Goal: Task Accomplishment & Management: Manage account settings

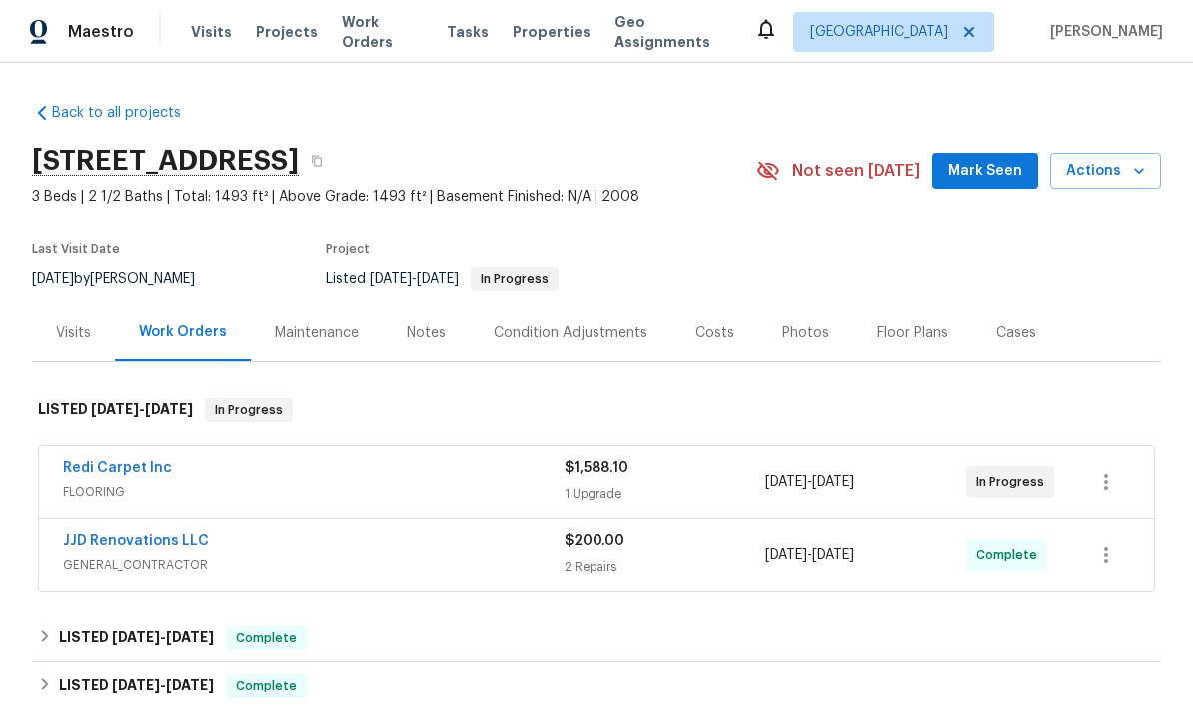
click at [461, 38] on span "Tasks" at bounding box center [468, 32] width 42 height 14
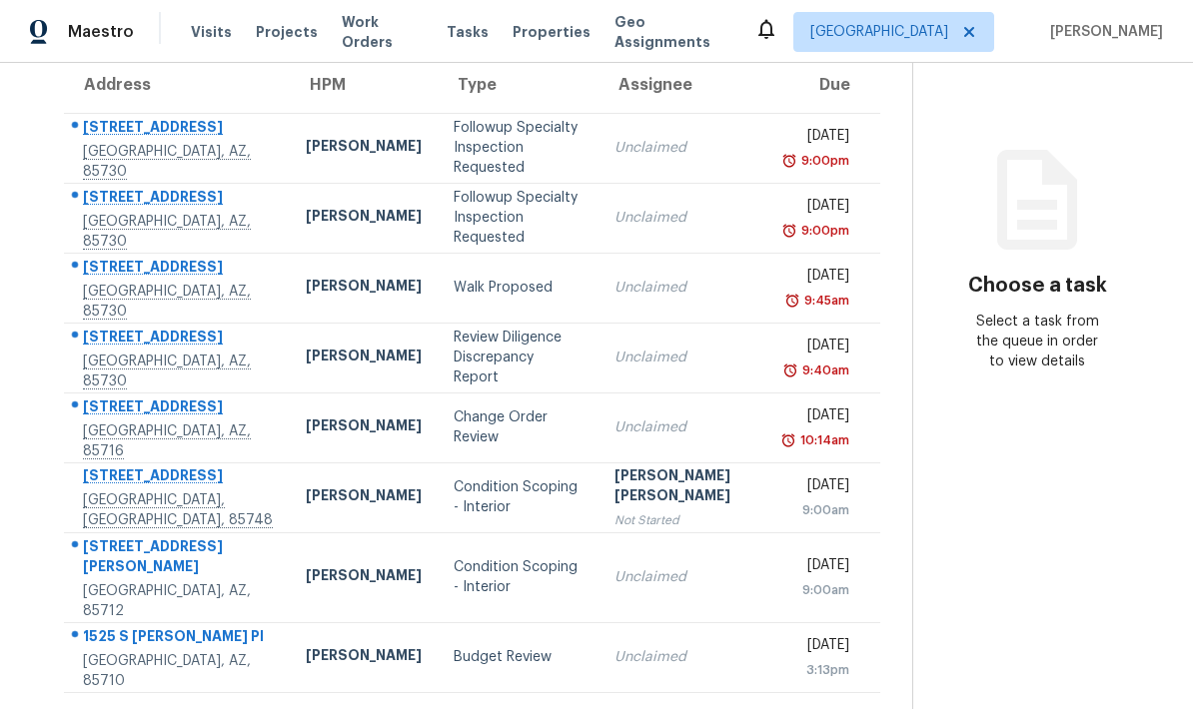
scroll to position [186, 0]
click at [454, 448] on div "Change Order Review" at bounding box center [518, 428] width 129 height 40
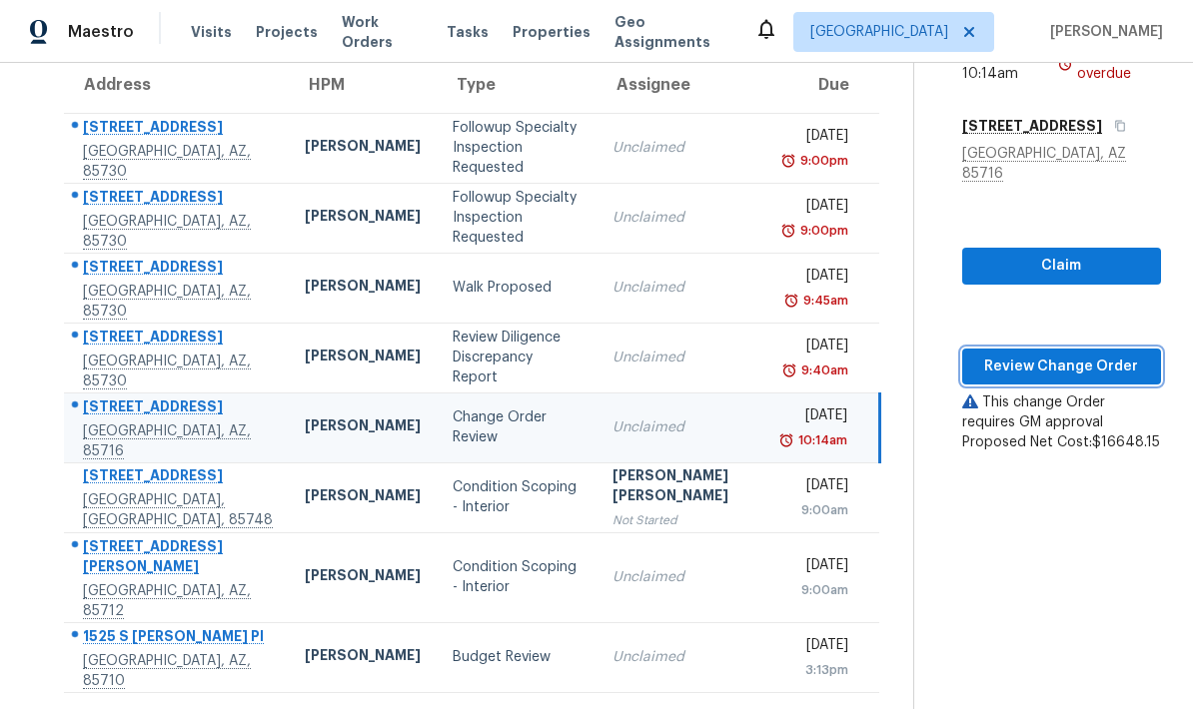
click at [1007, 355] on span "Review Change Order" at bounding box center [1061, 367] width 167 height 25
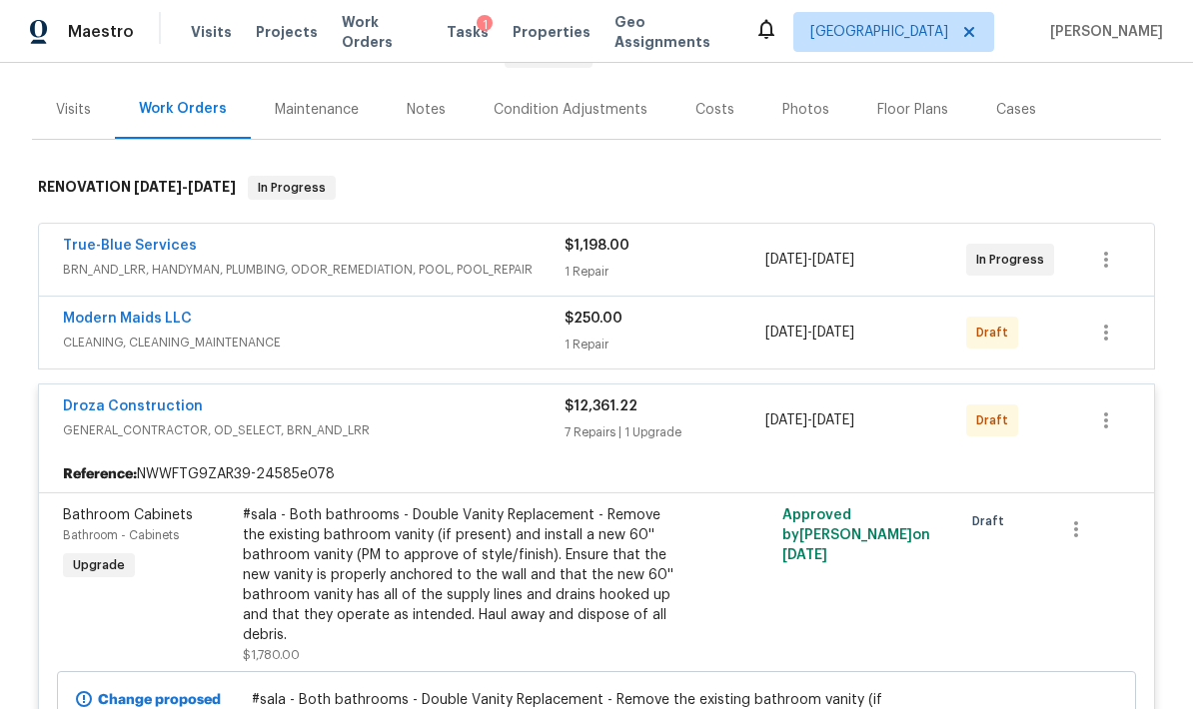
scroll to position [229, 0]
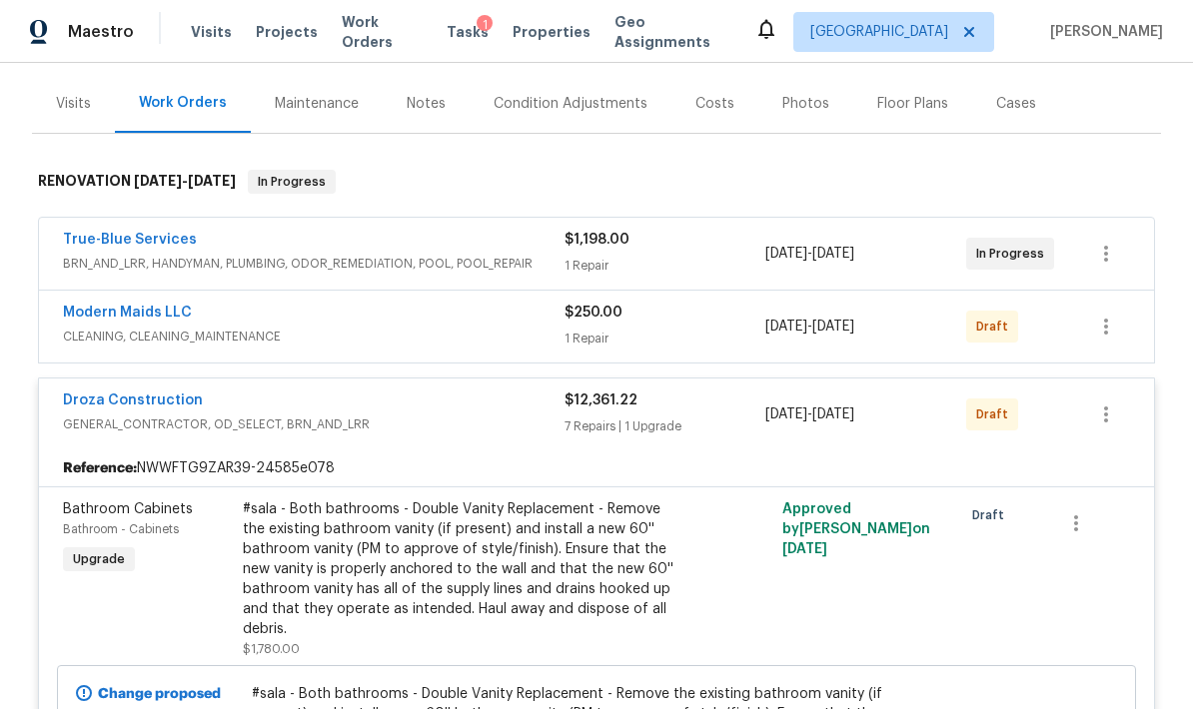
click at [110, 405] on link "Droza Construction" at bounding box center [133, 401] width 140 height 14
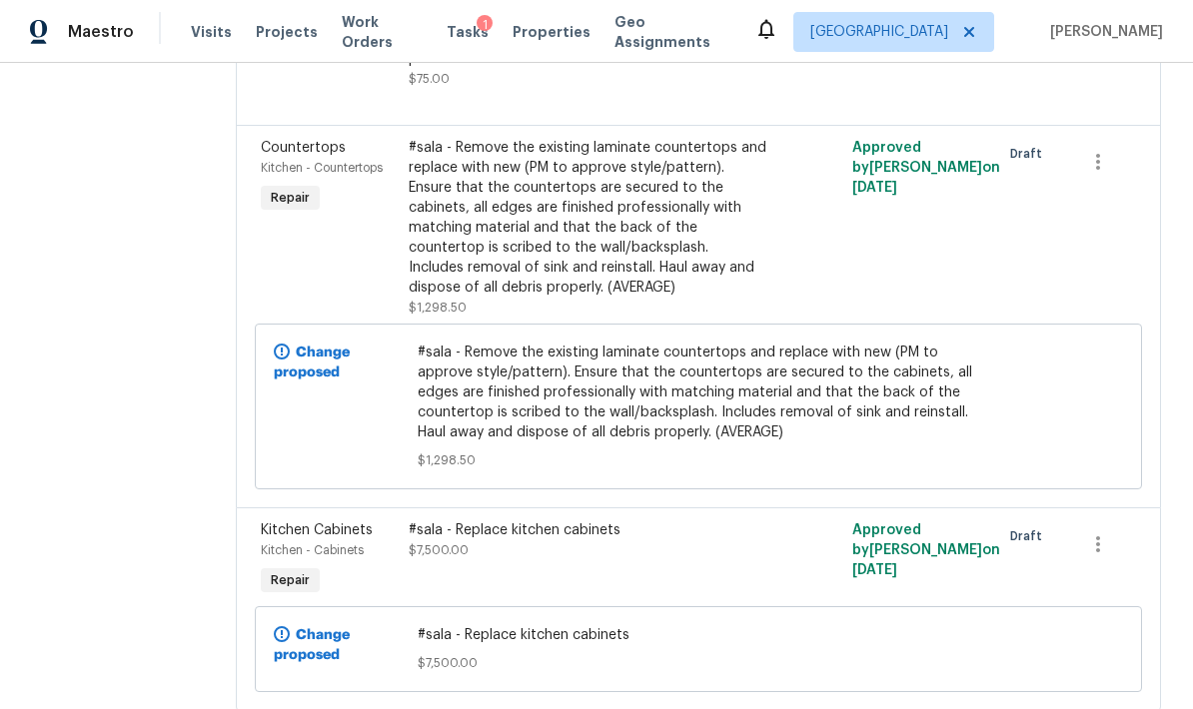
scroll to position [1566, 0]
click at [476, 31] on div "1" at bounding box center [484, 25] width 16 height 20
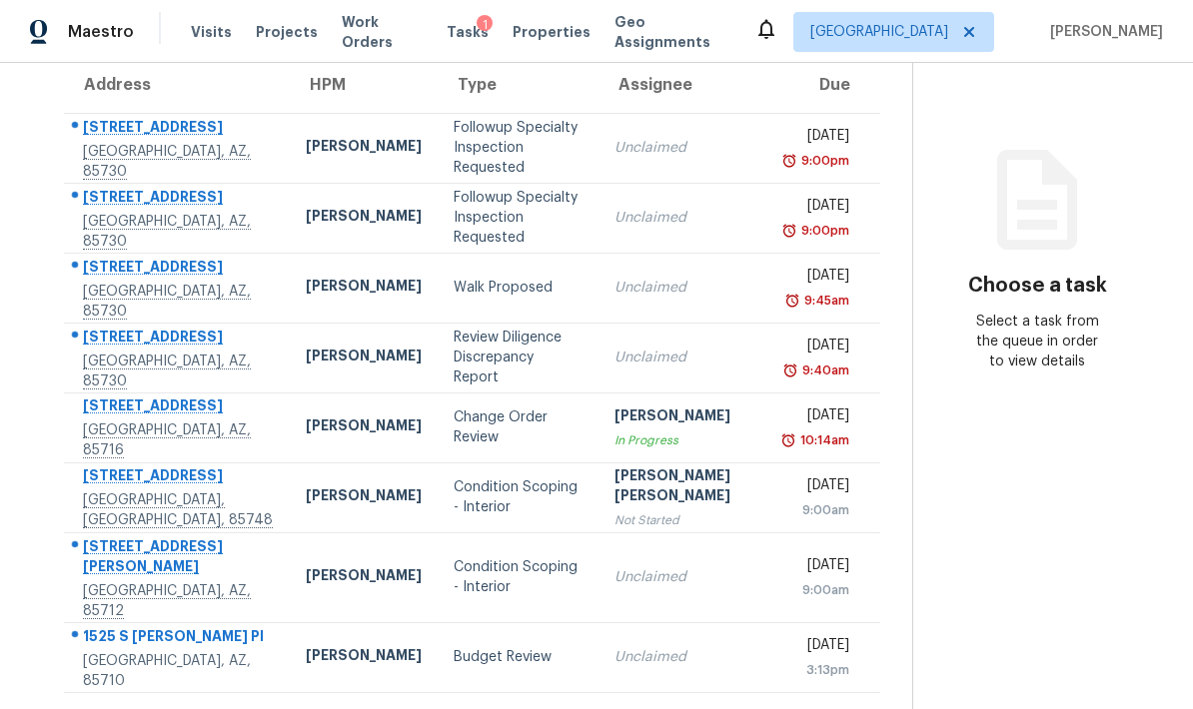
scroll to position [191, 0]
click at [454, 448] on div "Change Order Review" at bounding box center [518, 428] width 129 height 40
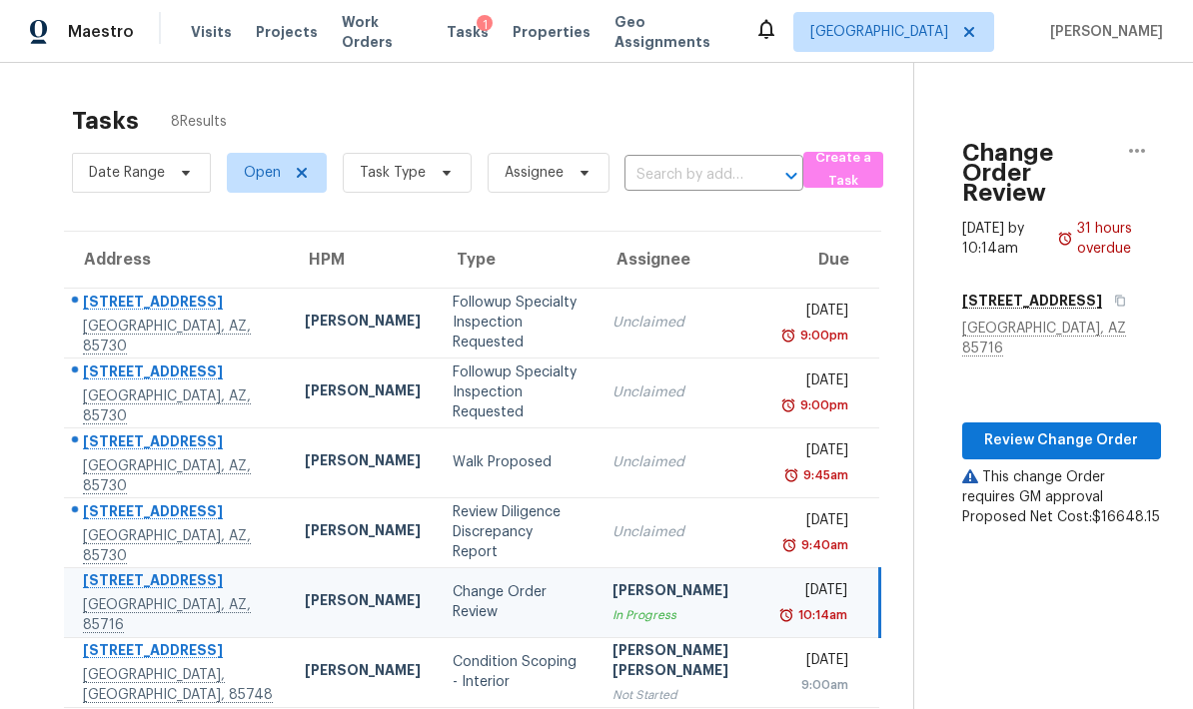
scroll to position [0, 0]
click at [1130, 157] on icon "button" at bounding box center [1137, 151] width 24 height 24
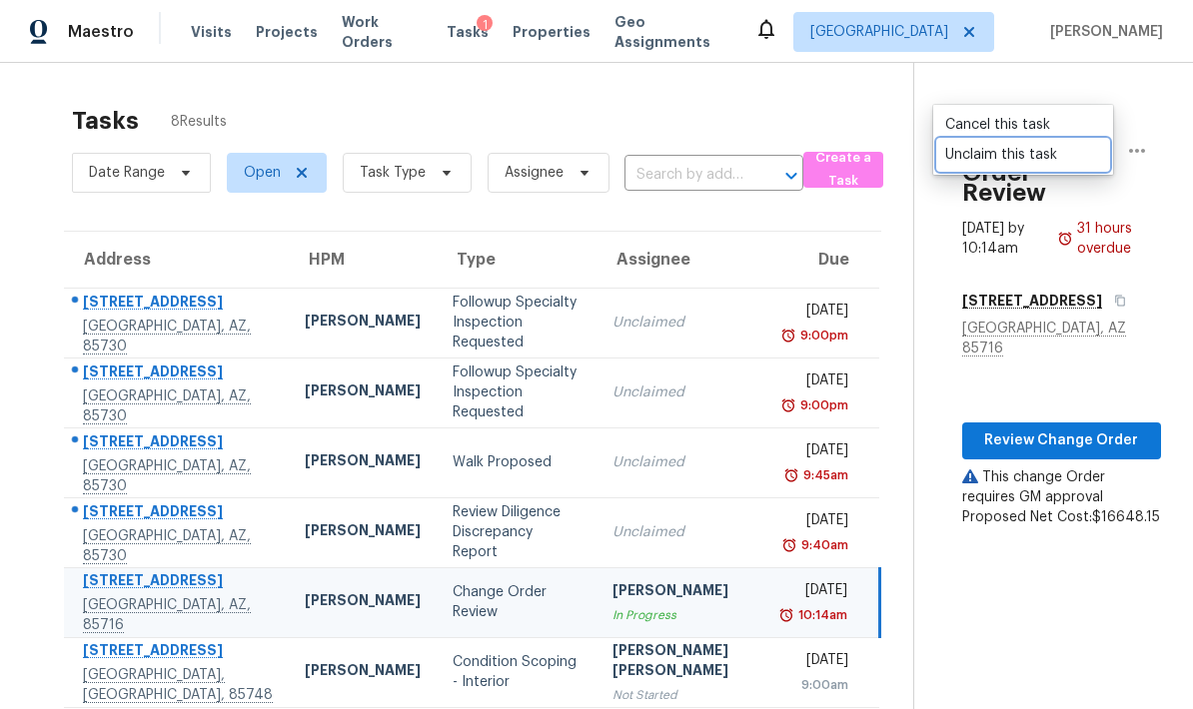
click at [1012, 154] on div "Unclaim this task" at bounding box center [1023, 155] width 156 height 20
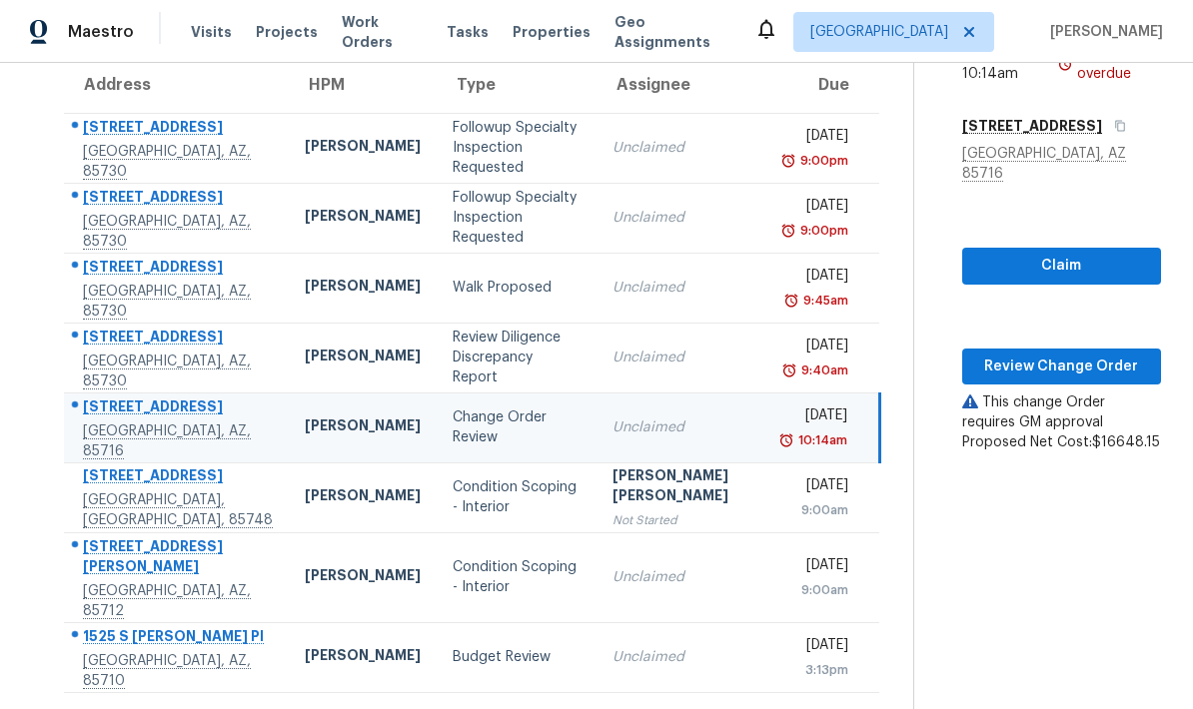
scroll to position [193, 0]
click at [453, 597] on div "Condition Scoping - Interior" at bounding box center [517, 577] width 128 height 40
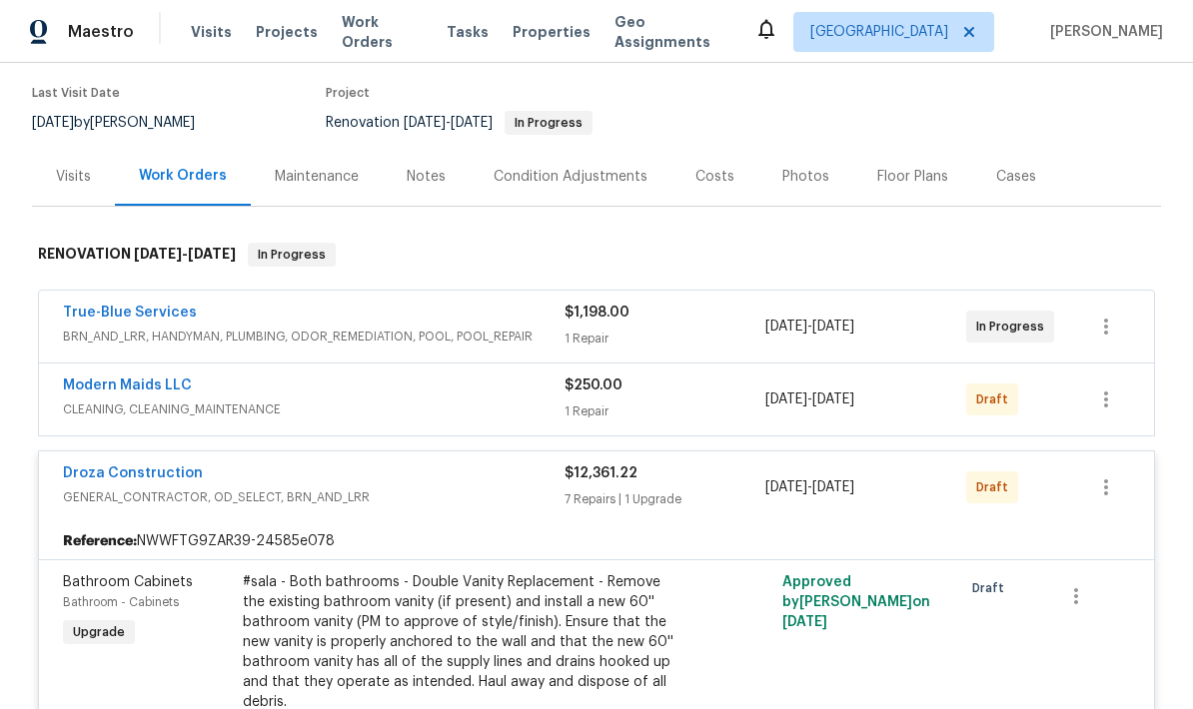
scroll to position [157, 0]
